Goal: Transaction & Acquisition: Purchase product/service

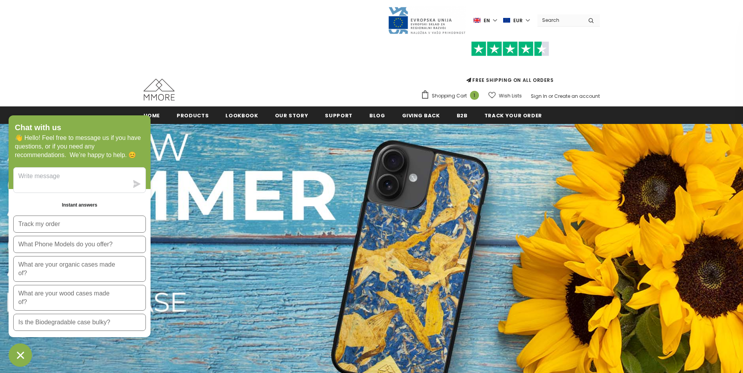
click at [24, 359] on icon "Chat window" at bounding box center [20, 355] width 12 height 12
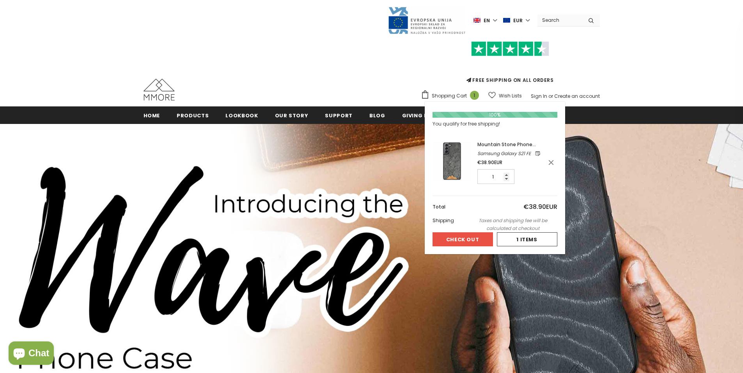
click at [491, 142] on span "Mountain Stone Phone Case" at bounding box center [506, 148] width 58 height 14
